Goal: Information Seeking & Learning: Learn about a topic

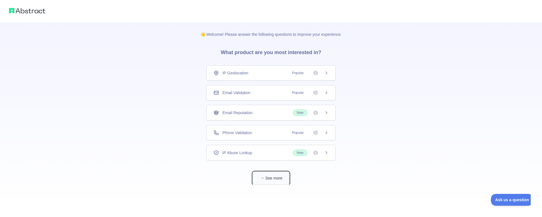
click at [273, 183] on button "See more" at bounding box center [271, 178] width 36 height 13
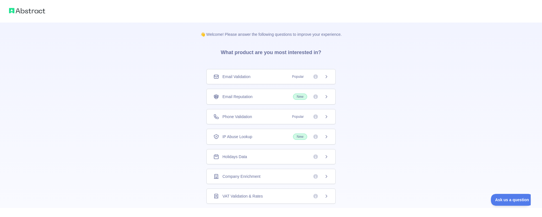
scroll to position [22, 0]
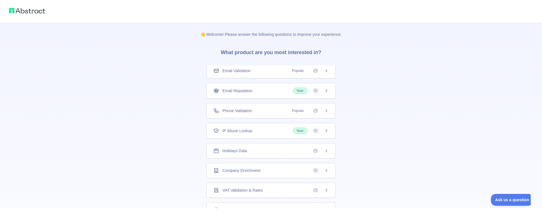
click at [222, 171] on span "Company Enrichment" at bounding box center [241, 171] width 38 height 6
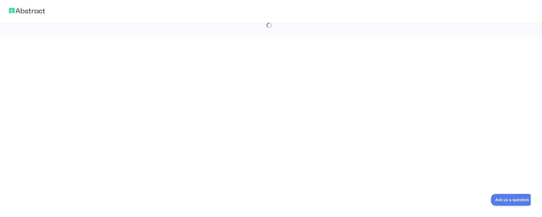
click at [222, 171] on div at bounding box center [271, 108] width 542 height 217
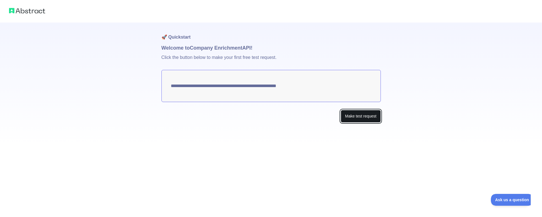
click at [369, 119] on button "Make test request" at bounding box center [361, 116] width 40 height 13
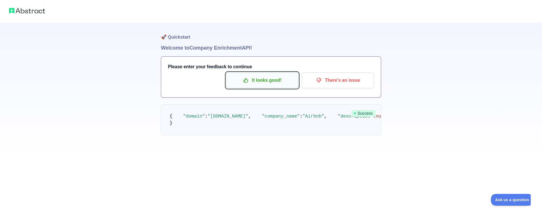
click at [261, 79] on p "It looks good!" at bounding box center [262, 81] width 64 height 10
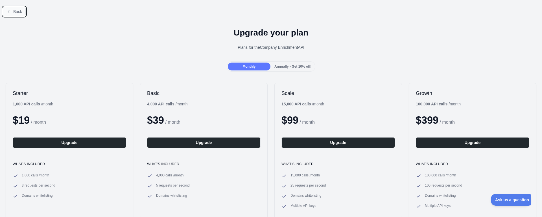
click at [13, 13] on button "Back" at bounding box center [14, 12] width 23 height 10
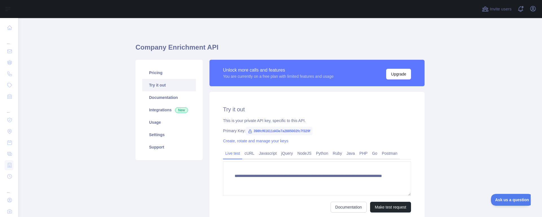
click at [254, 131] on span "398fcf61611d43e7a2885002fc7f329f" at bounding box center [279, 131] width 67 height 8
drag, startPoint x: 254, startPoint y: 131, endPoint x: 259, endPoint y: 130, distance: 5.7
click at [259, 130] on span "398fcf61611d43e7a2885002fc7f329f" at bounding box center [279, 131] width 67 height 8
copy span "398fcf61611d43e7a2885002fc7f329f"
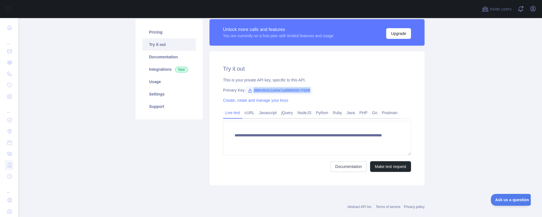
scroll to position [50, 0]
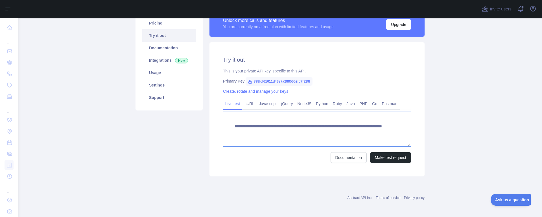
click at [279, 115] on textarea "**********" at bounding box center [317, 129] width 188 height 34
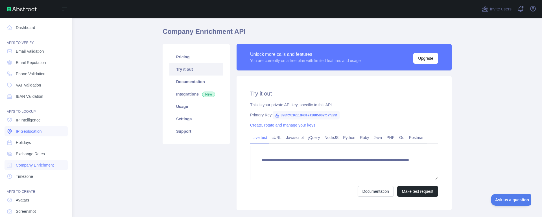
click at [35, 133] on span "IP Geolocation" at bounding box center [29, 132] width 26 height 6
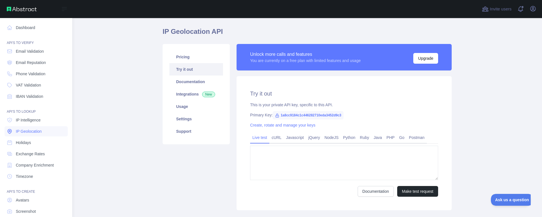
type textarea "**********"
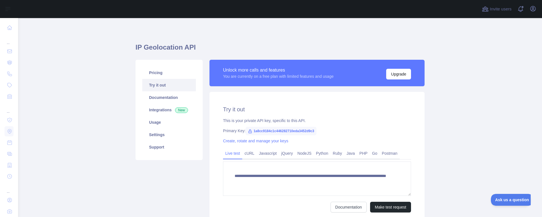
click at [263, 130] on span "1a8cc9184c1c446282710eda3452d9c3" at bounding box center [281, 131] width 71 height 8
copy span "1a8cc9184c1c446282710eda3452d9c3"
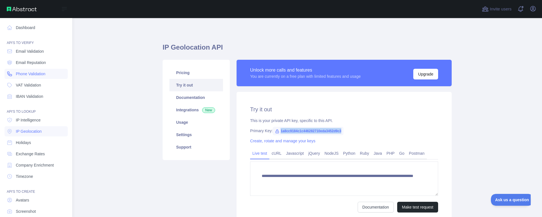
click at [46, 76] on link "Phone Validation" at bounding box center [36, 74] width 63 height 10
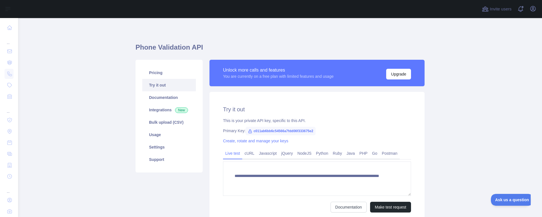
click at [255, 129] on span "c011ab6bb6c54566a7fdd06f333675e2" at bounding box center [281, 131] width 70 height 8
copy span "c011ab6bb6c54566a7fdd06f333675e2"
